Goal: Task Accomplishment & Management: Understand process/instructions

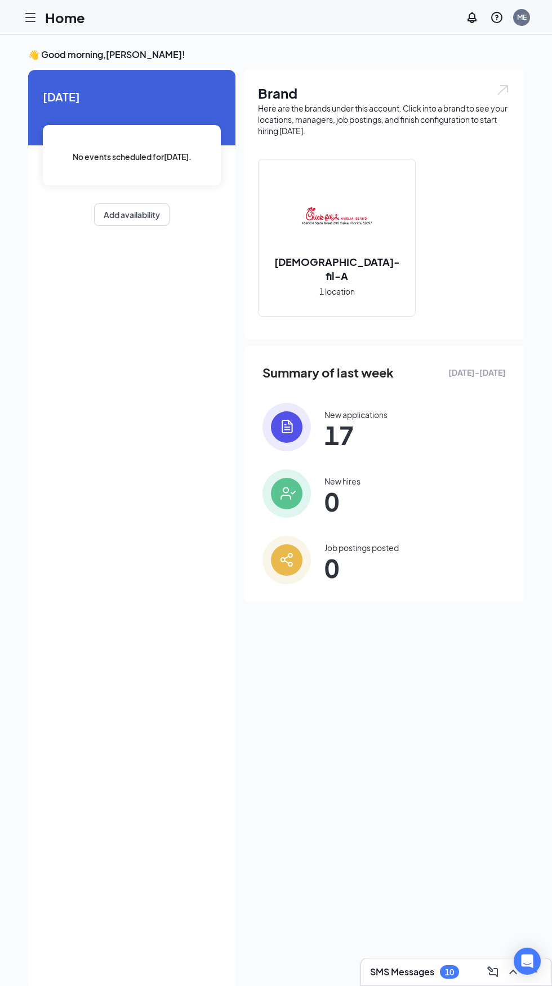
click at [29, 21] on icon "Hamburger" at bounding box center [30, 18] width 9 height 8
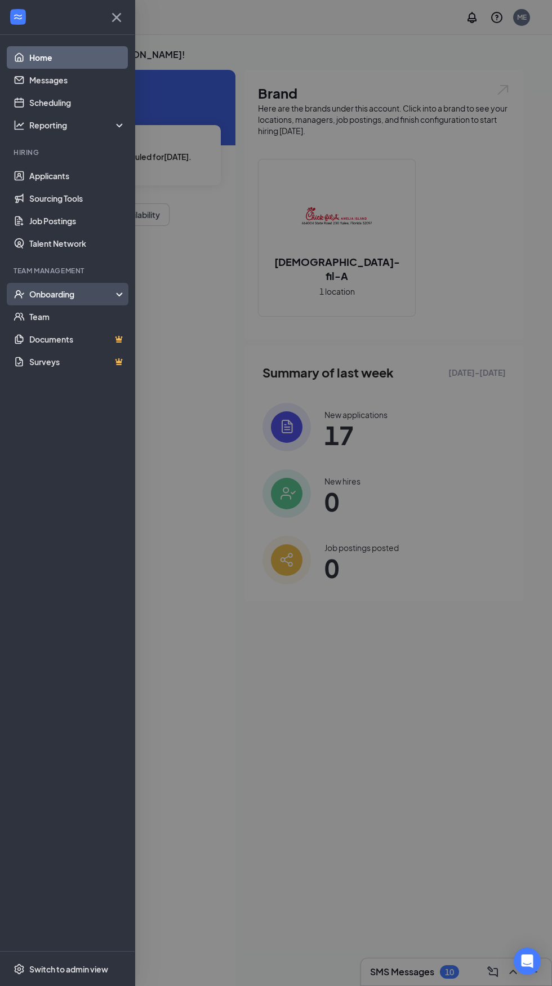
click at [123, 289] on div "Onboarding" at bounding box center [67, 294] width 135 height 23
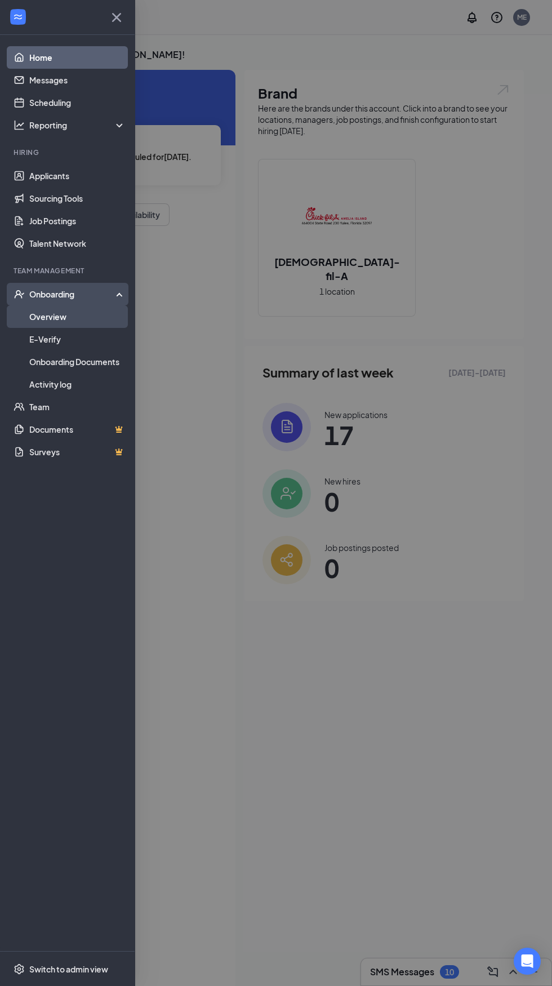
click at [103, 322] on link "Overview" at bounding box center [77, 316] width 96 height 23
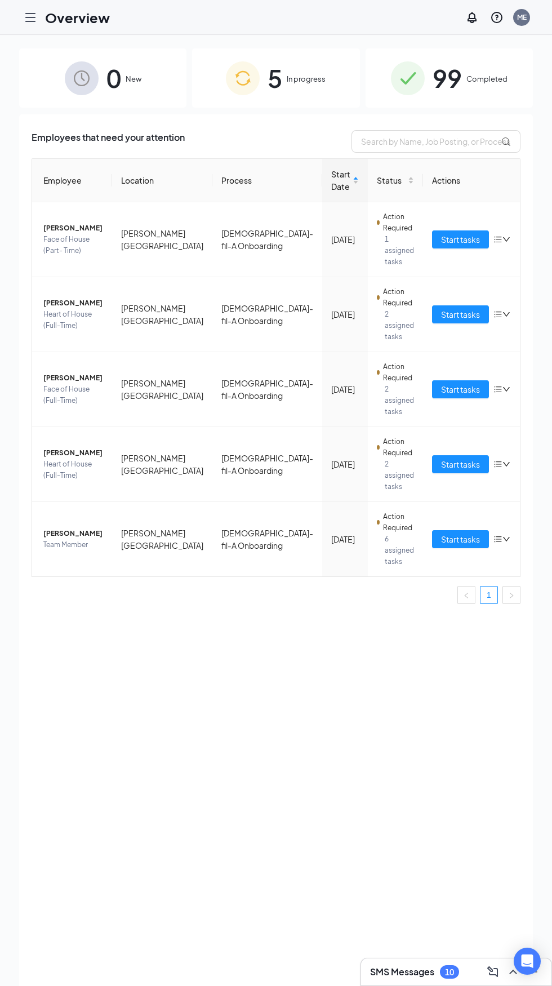
click at [482, 74] on span "Completed" at bounding box center [487, 78] width 41 height 11
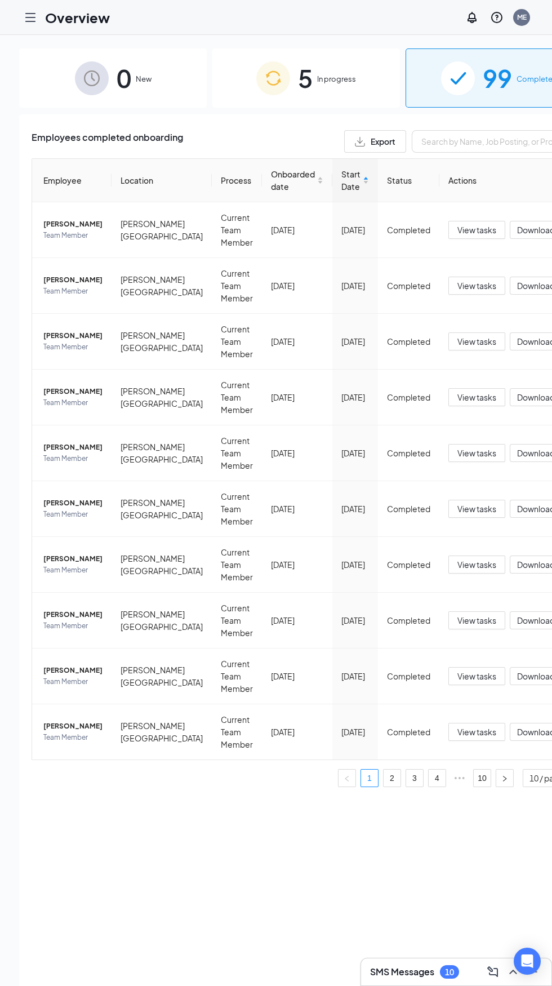
click at [317, 83] on span "In progress" at bounding box center [336, 78] width 39 height 11
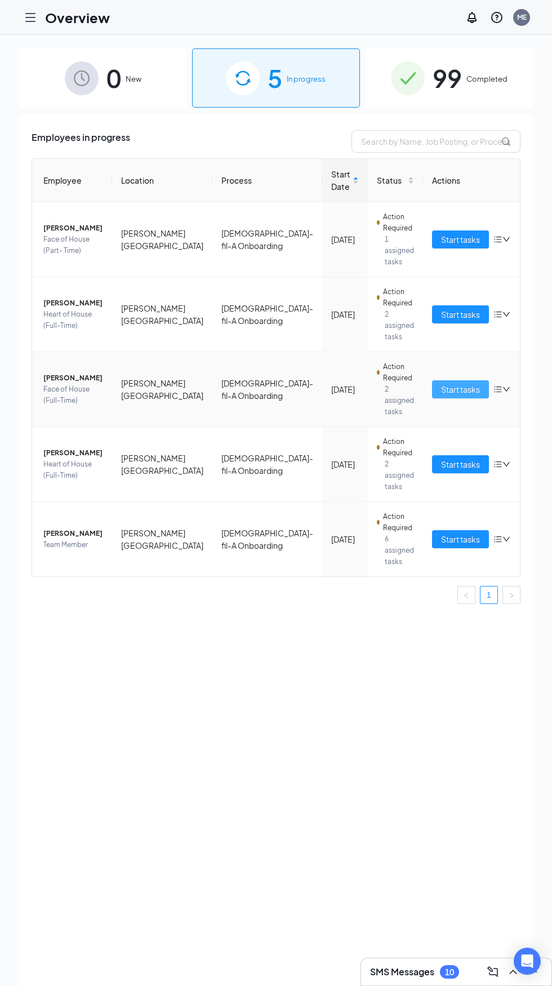
click at [441, 383] on span "Start tasks" at bounding box center [460, 389] width 39 height 12
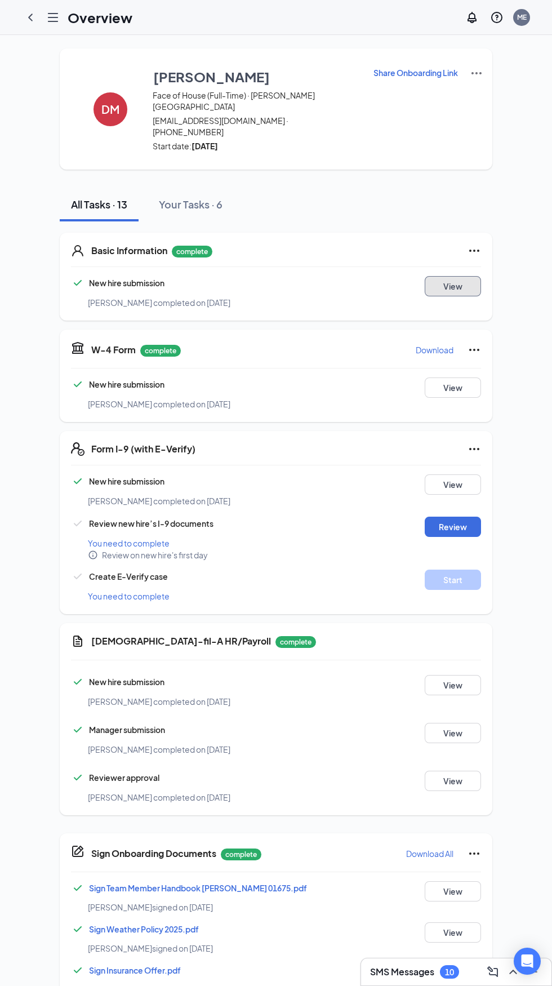
click at [446, 276] on button "View" at bounding box center [453, 286] width 56 height 20
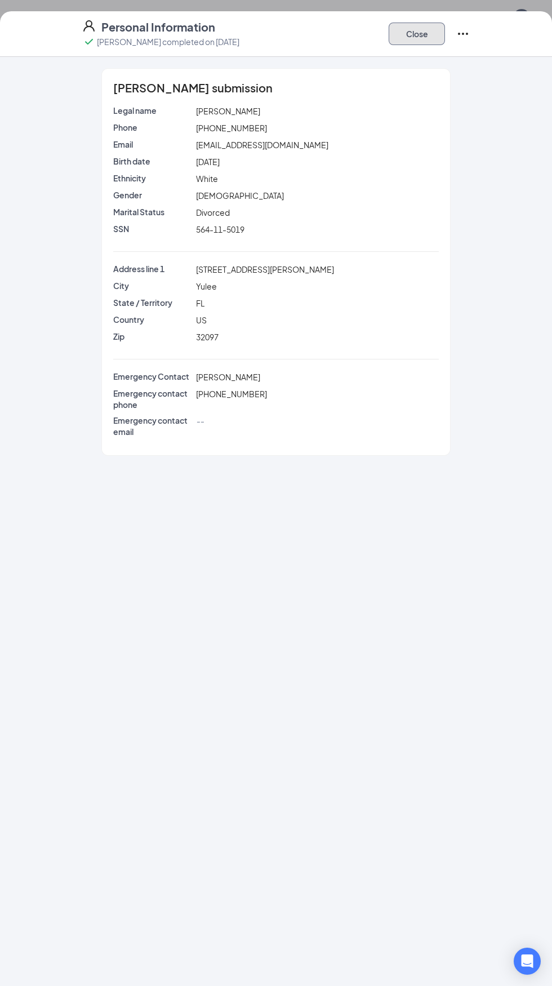
click at [435, 32] on button "Close" at bounding box center [417, 34] width 56 height 23
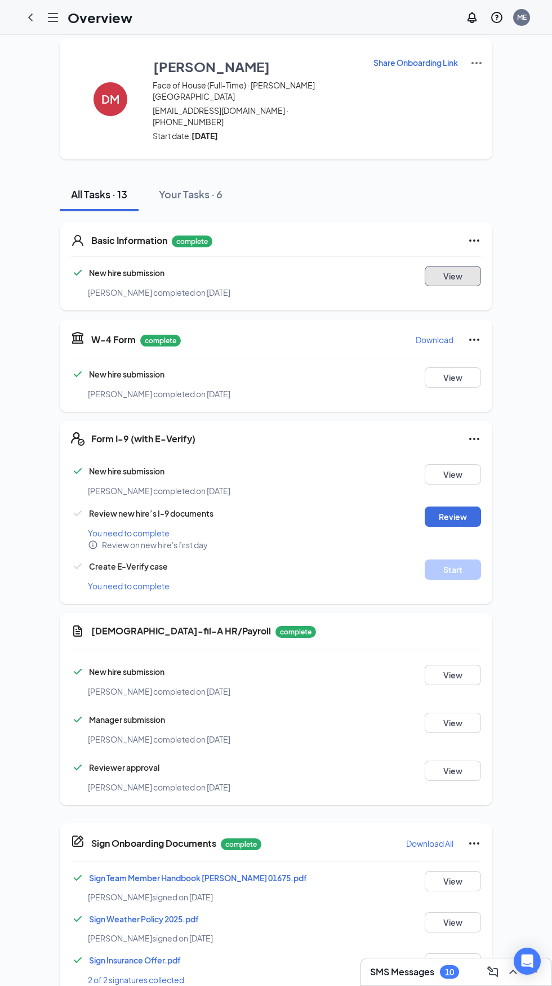
scroll to position [10, 0]
click at [465, 665] on button "View" at bounding box center [453, 675] width 56 height 20
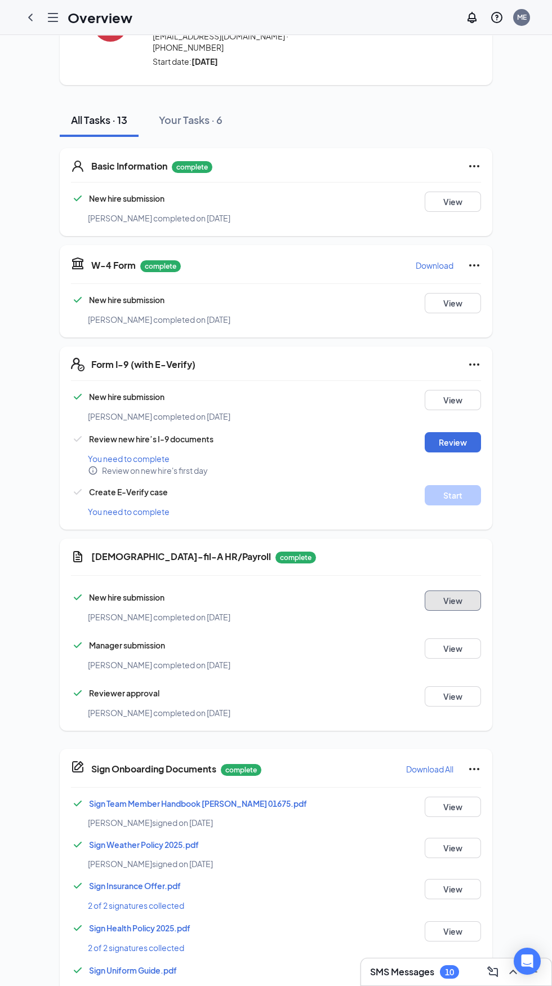
scroll to position [96, 0]
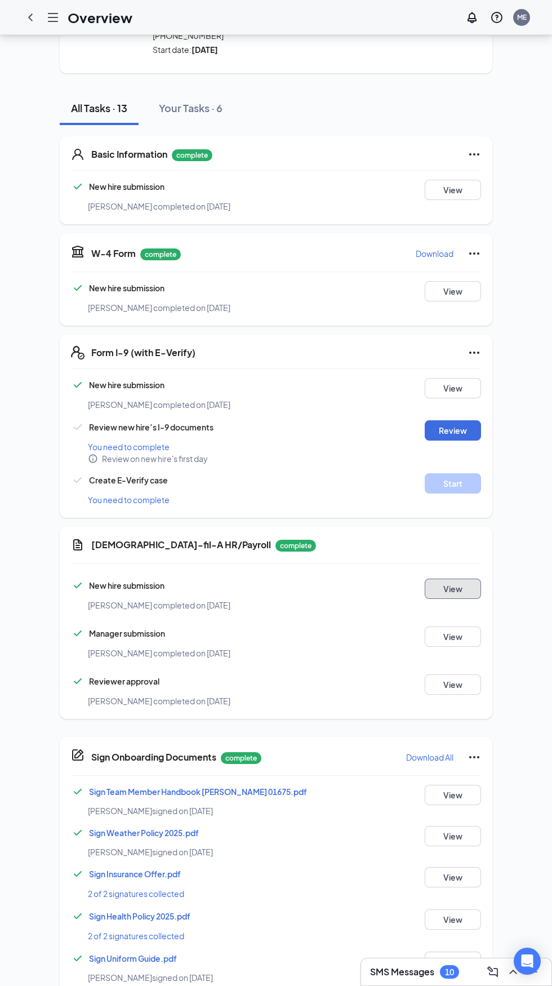
click at [467, 579] on button "View" at bounding box center [453, 589] width 56 height 20
